Goal: Task Accomplishment & Management: Use online tool/utility

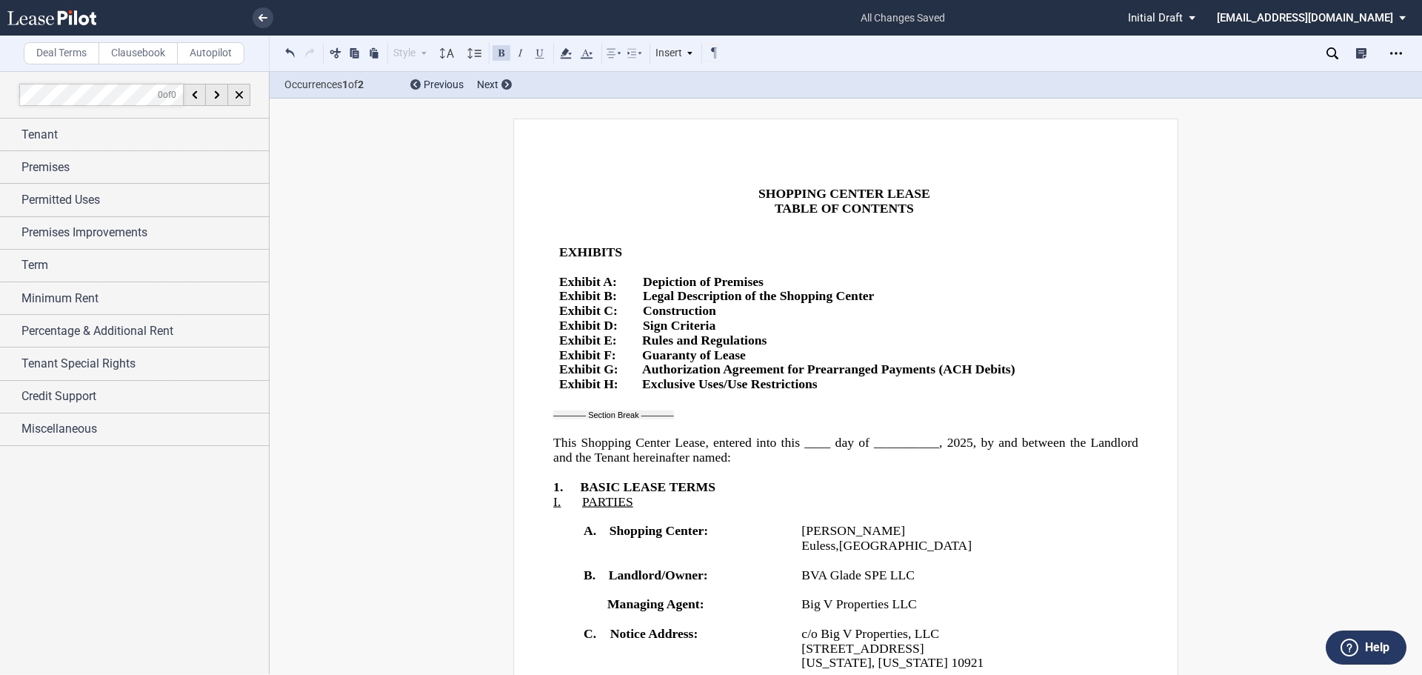
scroll to position [2000, 0]
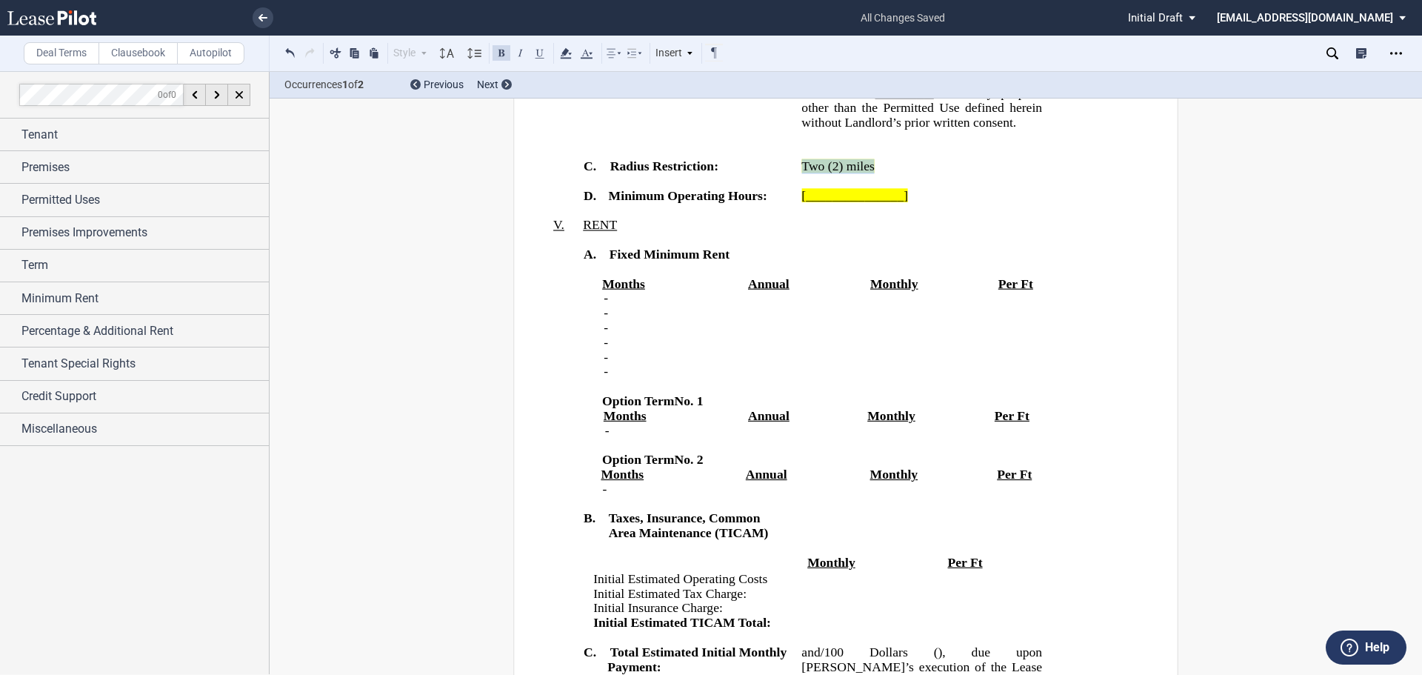
drag, startPoint x: 868, startPoint y: 420, endPoint x: 793, endPoint y: 418, distance: 74.8
click at [795, 189] on td "﻿Two (2) miles ﻿" at bounding box center [921, 174] width 253 height 30
click at [570, 49] on icon at bounding box center [566, 53] width 18 height 18
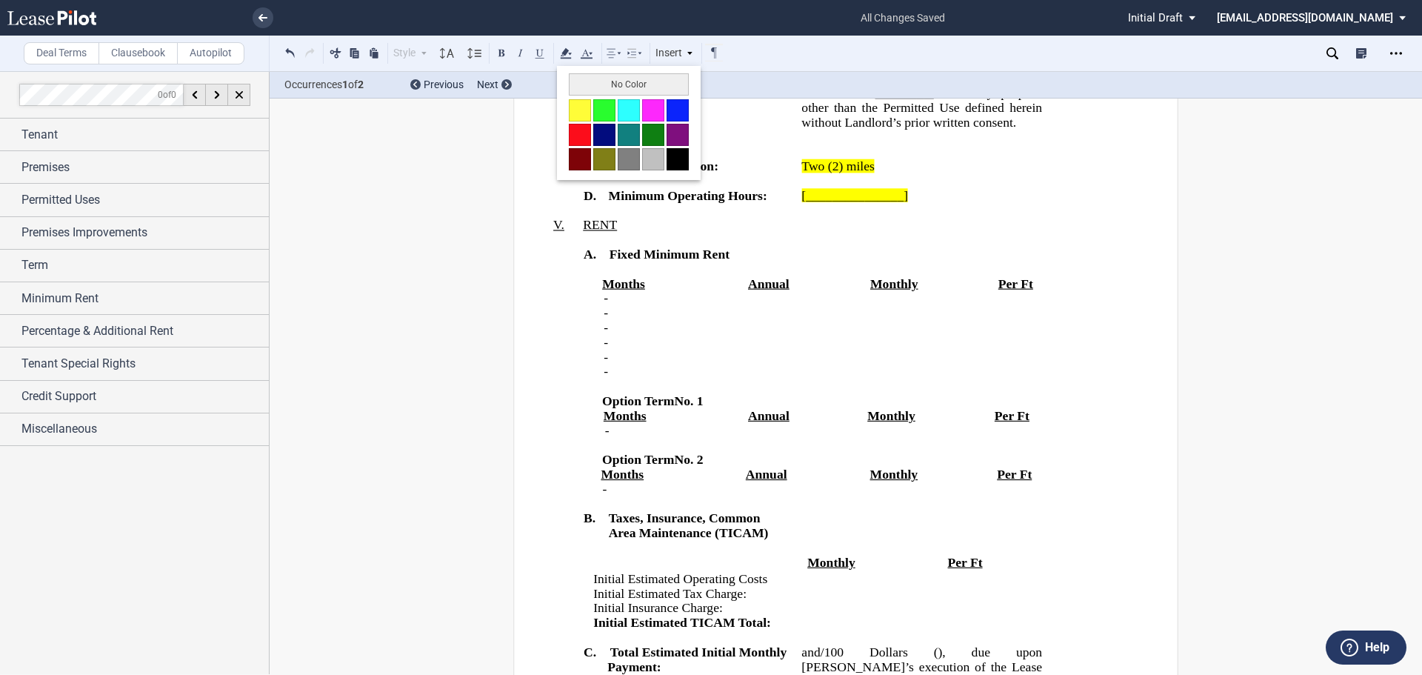
click at [581, 85] on button "No Color" at bounding box center [629, 84] width 120 height 22
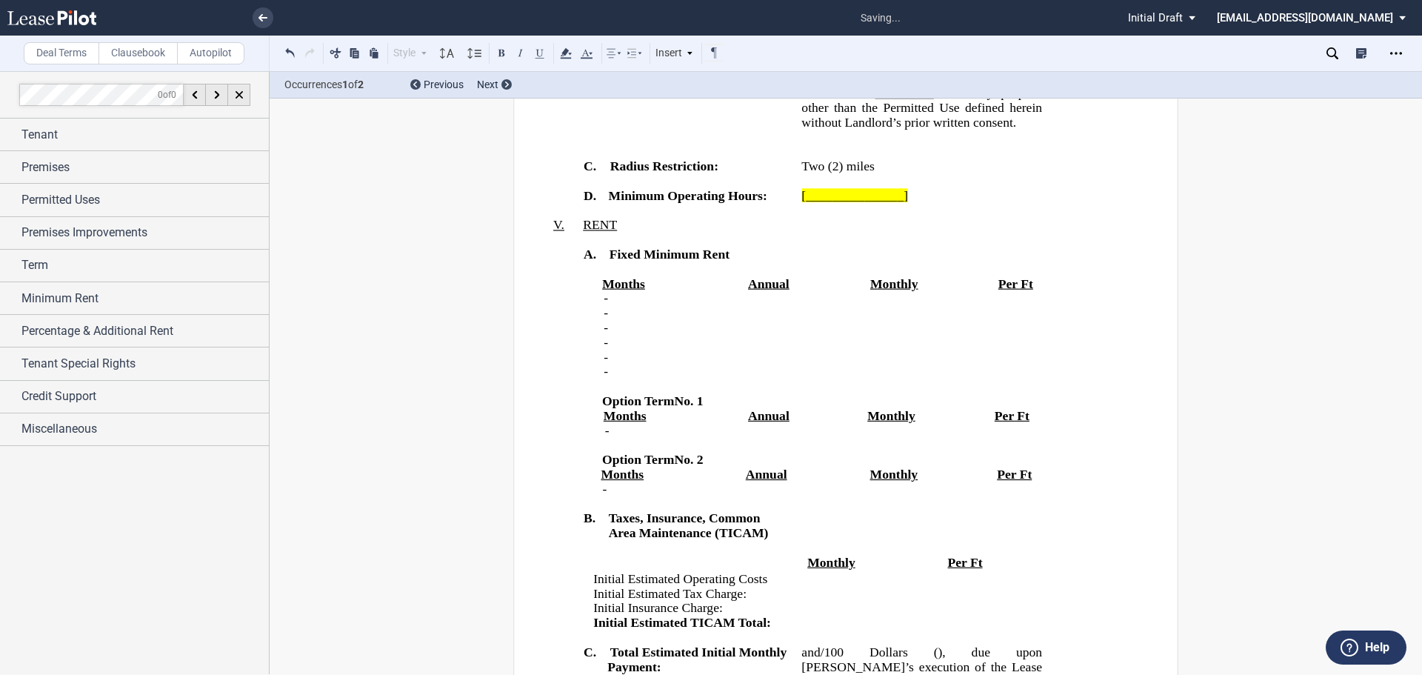
click at [914, 130] on p "In no event shall the Premises be used for any use listed on Exhibit ﻿ H ﻿ or f…" at bounding box center [921, 100] width 241 height 59
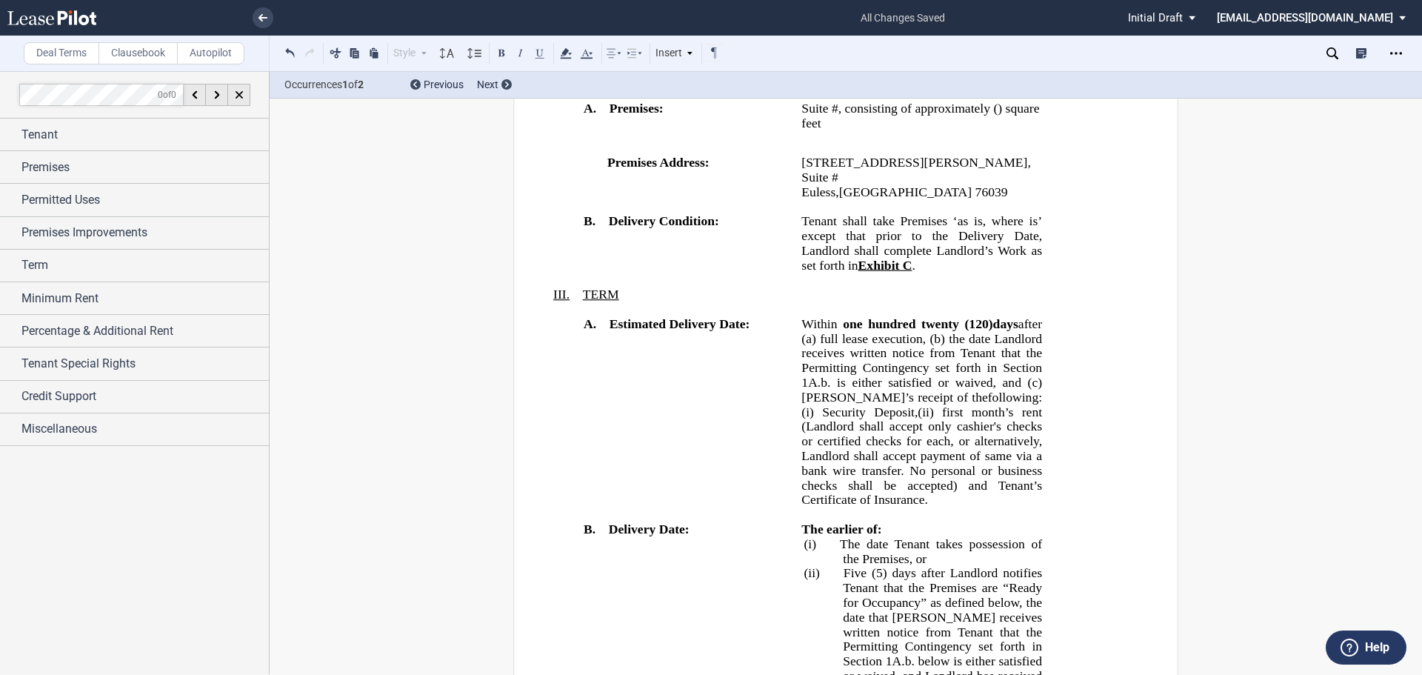
scroll to position [963, 0]
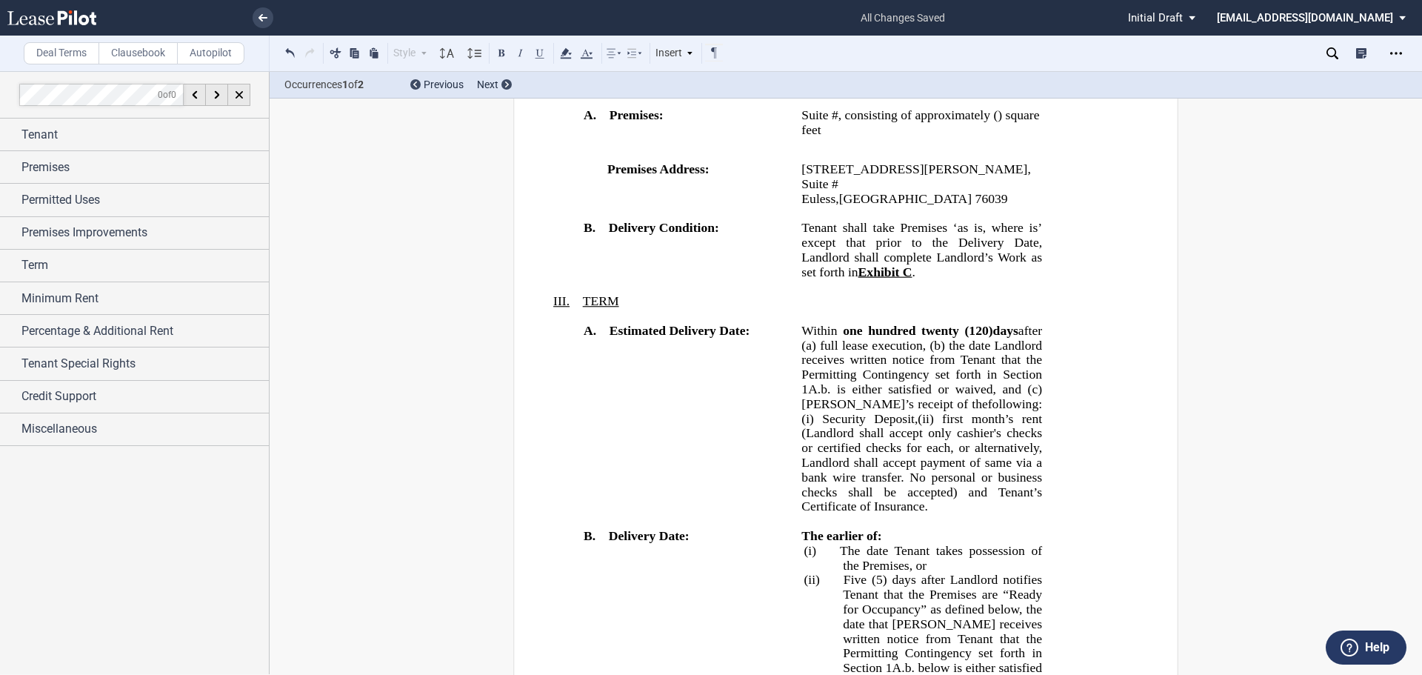
drag, startPoint x: 900, startPoint y: 401, endPoint x: 918, endPoint y: 426, distance: 30.2
click at [900, 337] on span "﻿one hundred twenty (120)" at bounding box center [916, 330] width 156 height 14
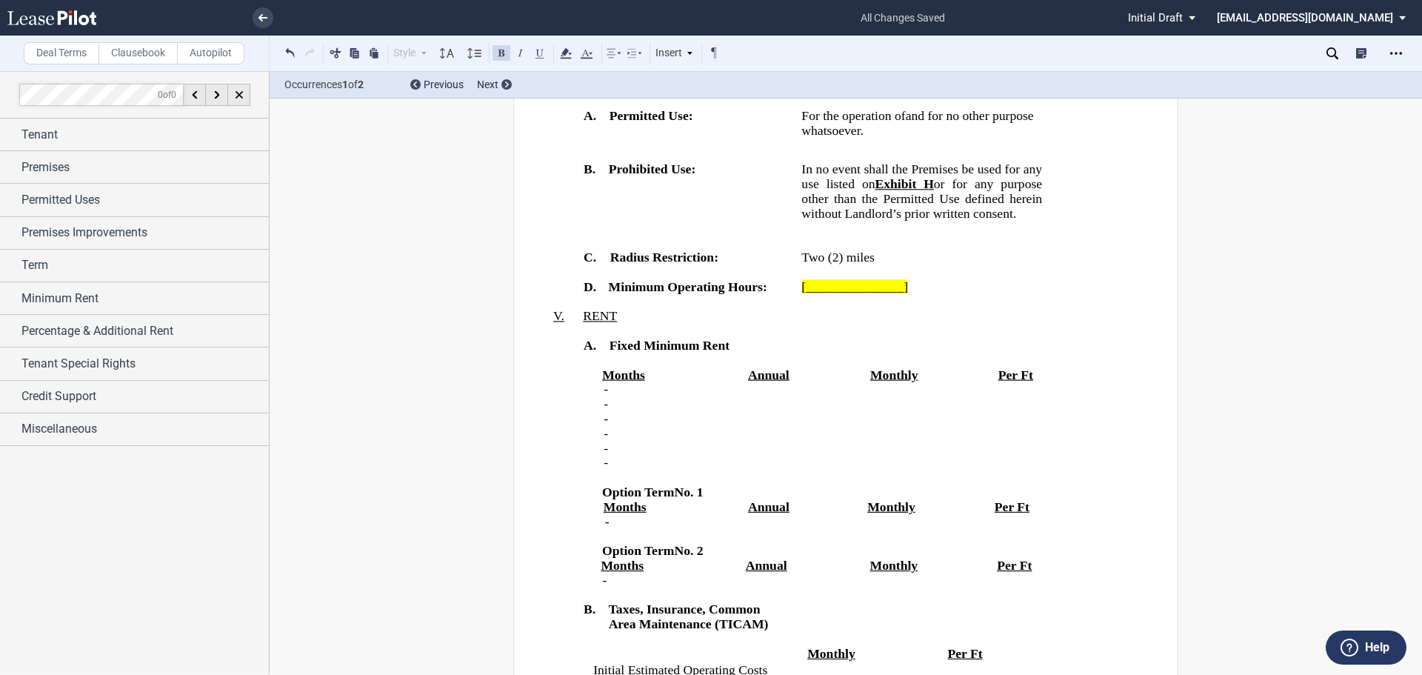
scroll to position [2148, 0]
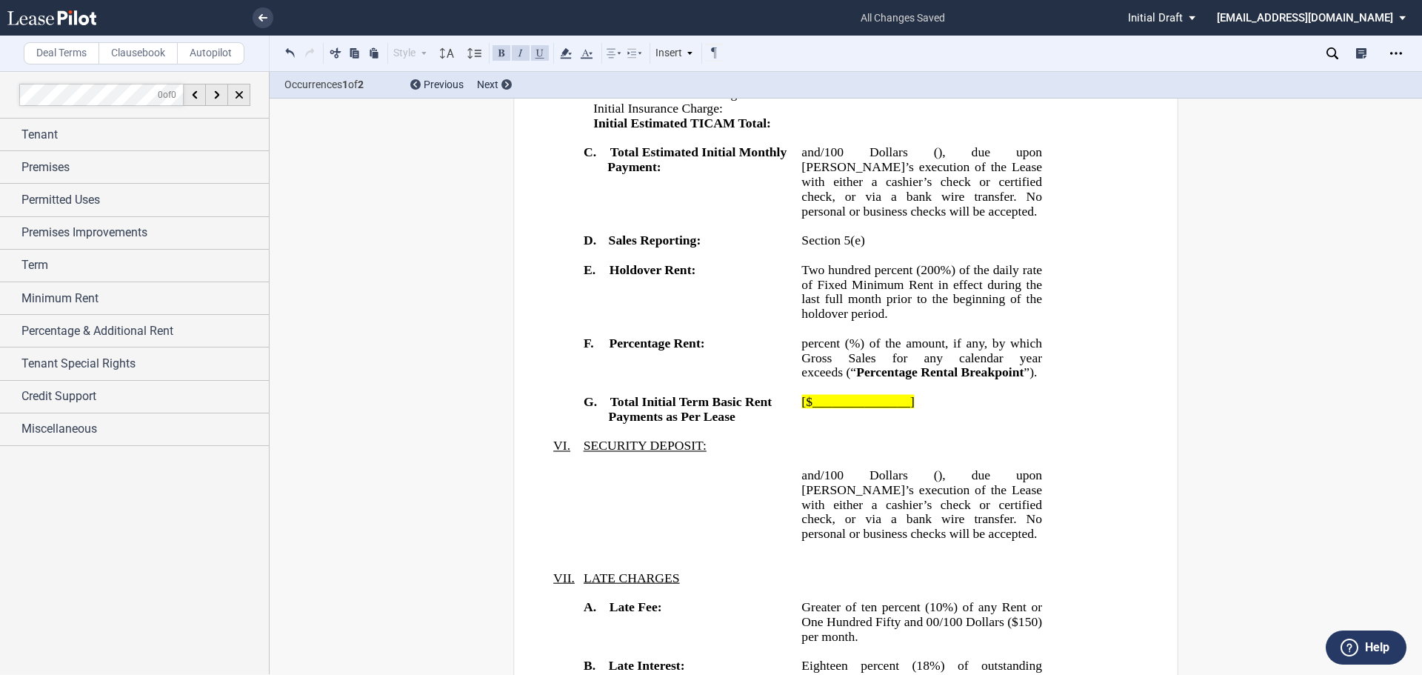
scroll to position [2889, 0]
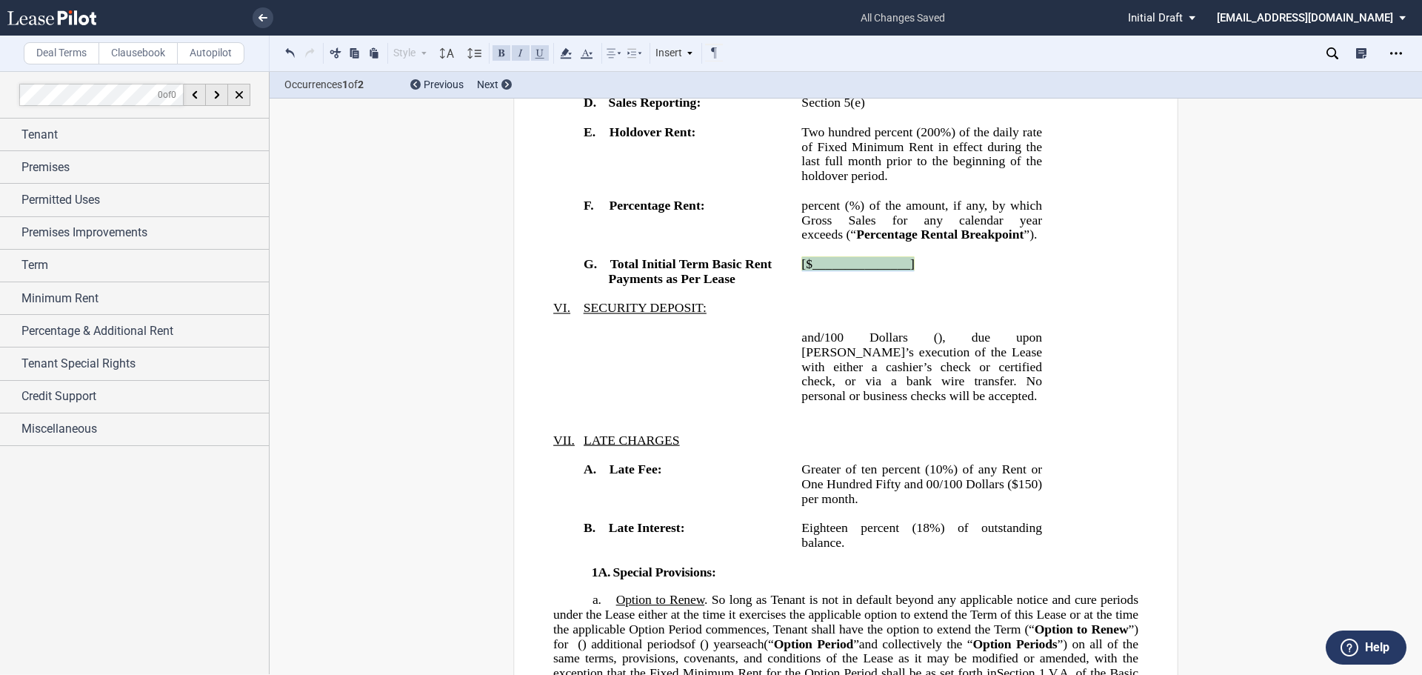
drag, startPoint x: 899, startPoint y: 606, endPoint x: 796, endPoint y: 605, distance: 103.0
click at [796, 286] on td "[$_______________]" at bounding box center [921, 271] width 253 height 30
drag, startPoint x: 887, startPoint y: 609, endPoint x: 797, endPoint y: 610, distance: 90.4
click at [801, 271] on p "﻿$1,161,258.00" at bounding box center [921, 263] width 241 height 15
click at [562, 57] on icon at bounding box center [566, 53] width 18 height 18
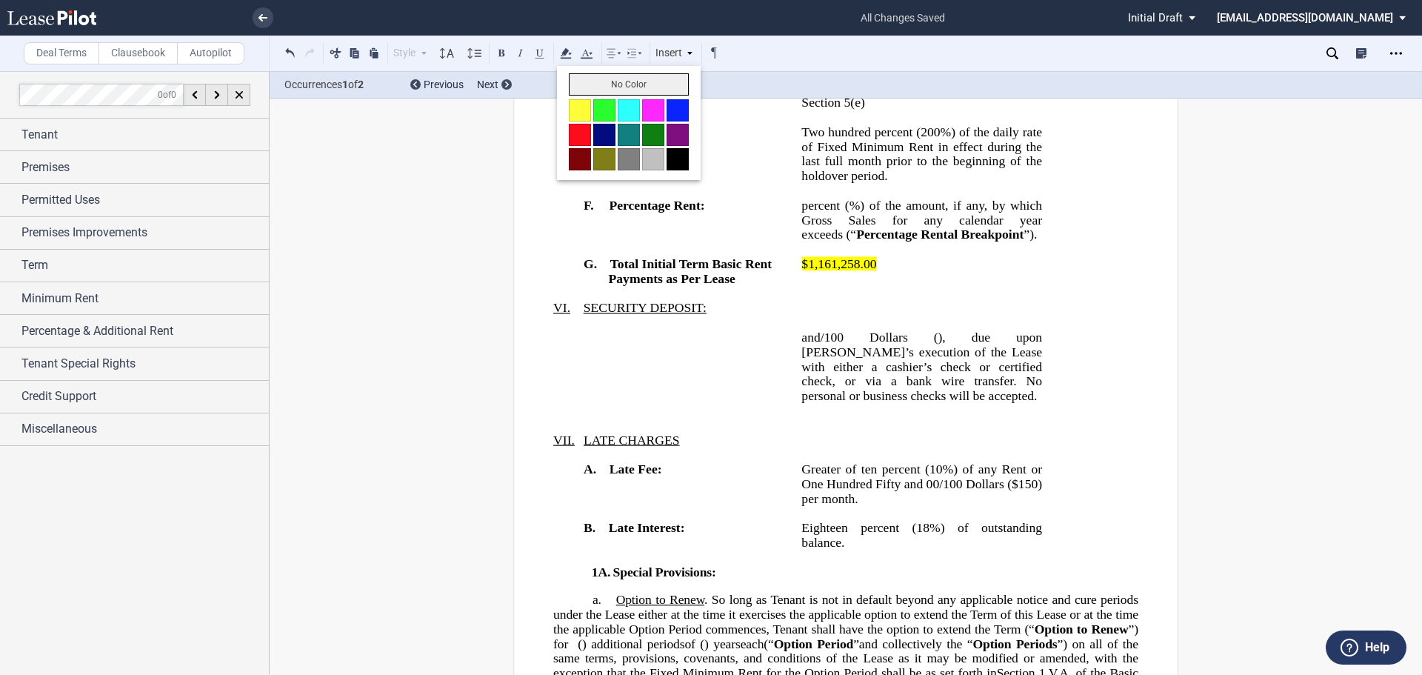
click at [580, 82] on button "No Color" at bounding box center [629, 84] width 120 height 22
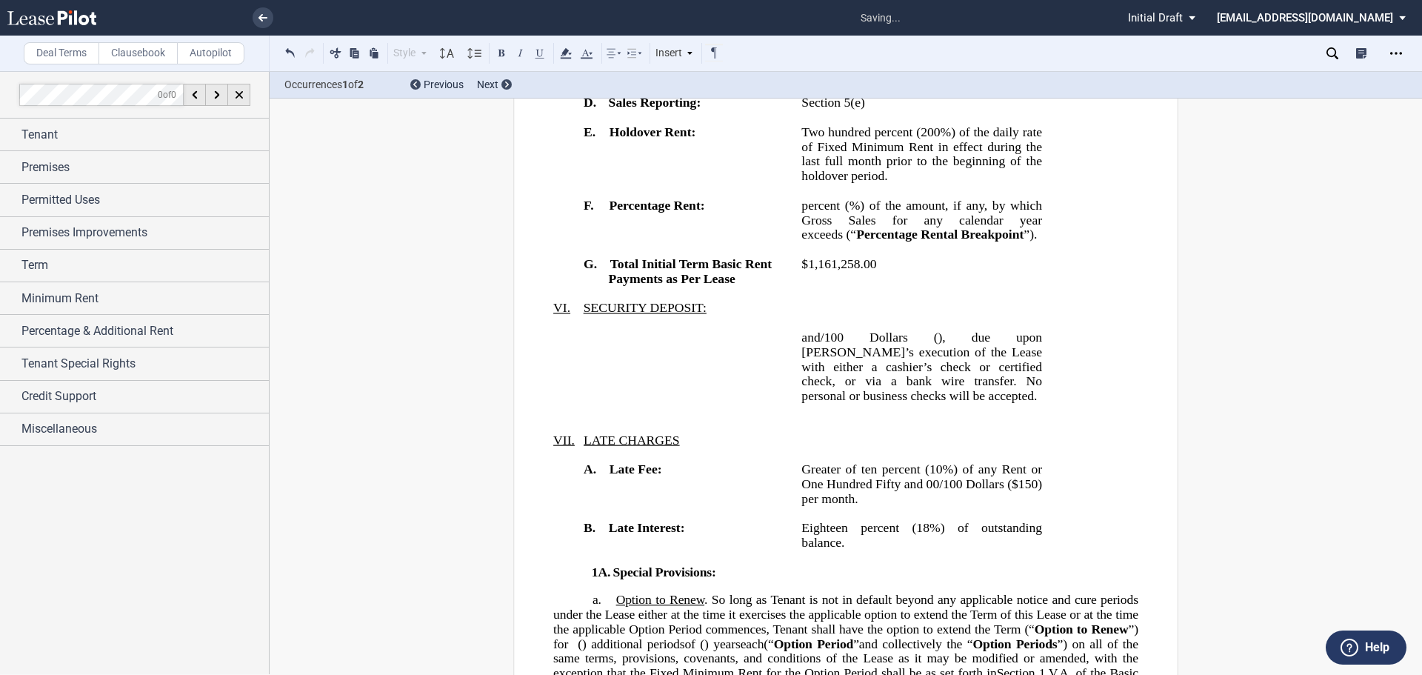
click at [918, 271] on p "﻿ $1,161,258.00" at bounding box center [921, 263] width 241 height 15
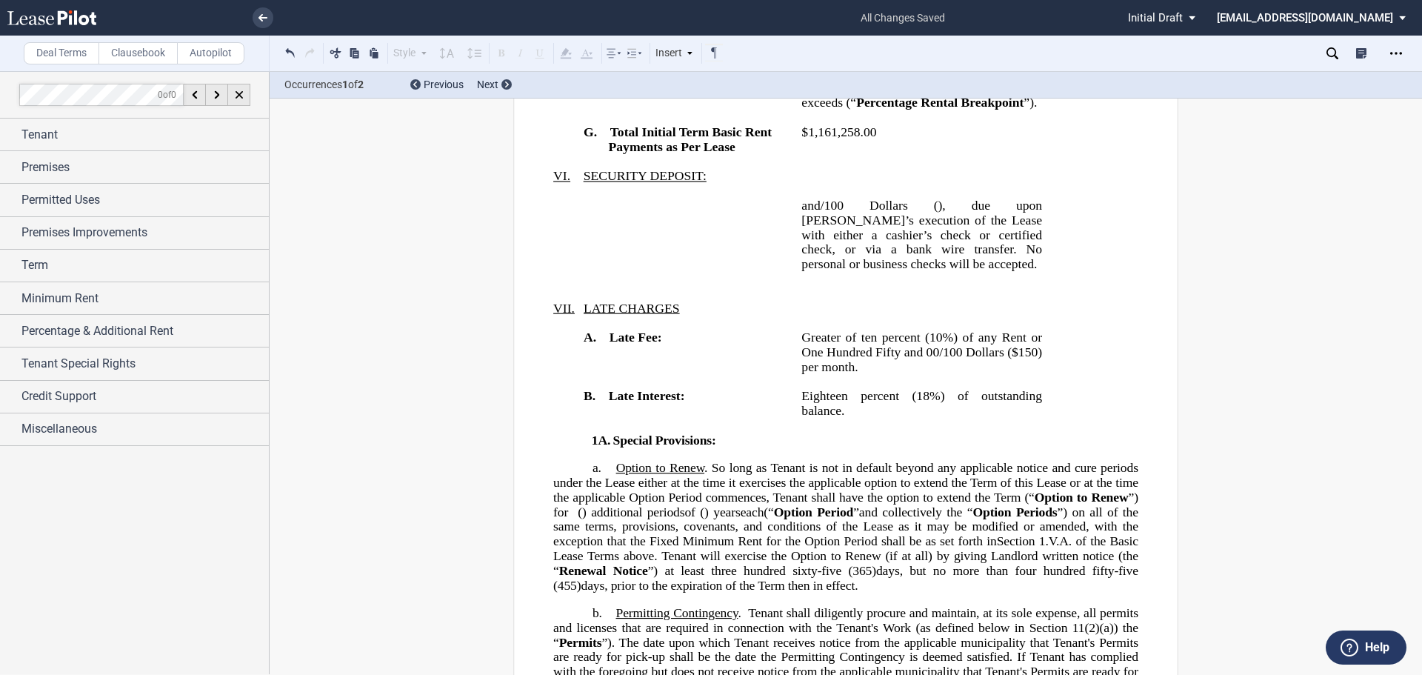
scroll to position [3037, 0]
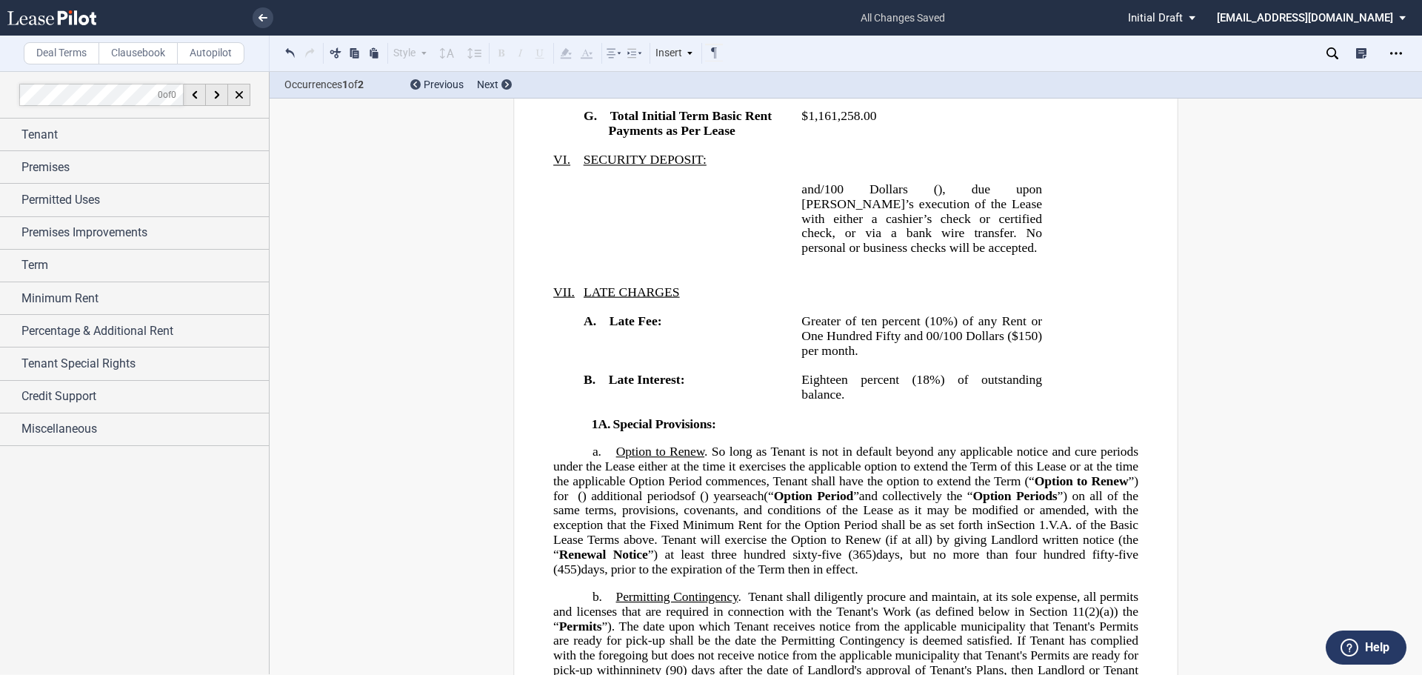
click at [870, 93] on span "%) of the amount, if any, by which Gross Sales for any calendar year exceeds" at bounding box center [923, 71] width 244 height 43
